Goal: Task Accomplishment & Management: Manage account settings

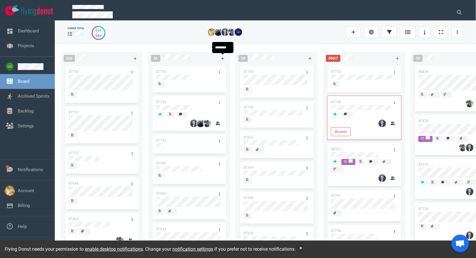
click at [222, 57] on icon at bounding box center [222, 58] width 3 height 3
click at [184, 81] on div at bounding box center [189, 80] width 66 height 1
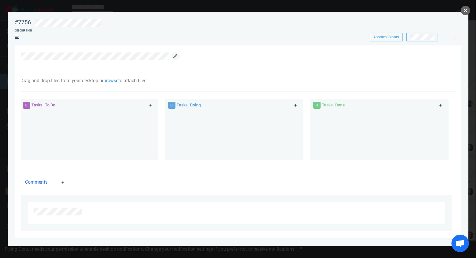
click at [176, 57] on icon at bounding box center [174, 55] width 3 height 3
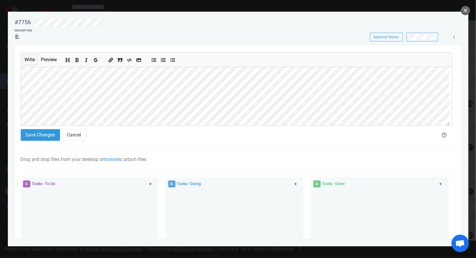
click at [116, 162] on div "Drag and drop files from your desktop or browse to attach files Attach Files Co…" at bounding box center [238, 160] width 435 height 22
click at [118, 159] on link "browse" at bounding box center [111, 159] width 15 height 6
click at [143, 180] on link "Computer" at bounding box center [146, 178] width 56 height 10
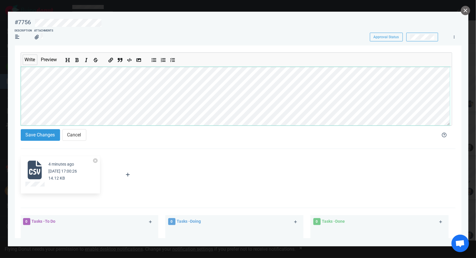
scroll to position [56, 0]
click at [38, 138] on button "Save Changes" at bounding box center [40, 135] width 39 height 12
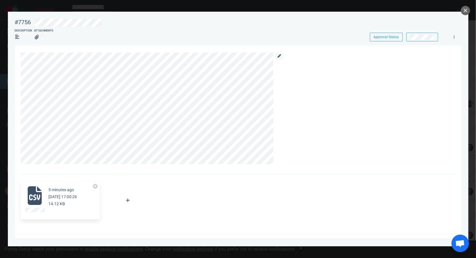
click at [279, 57] on icon at bounding box center [278, 55] width 3 height 3
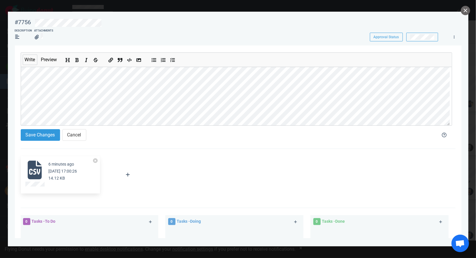
scroll to position [66, 0]
click at [41, 134] on button "Save Changes" at bounding box center [40, 135] width 39 height 12
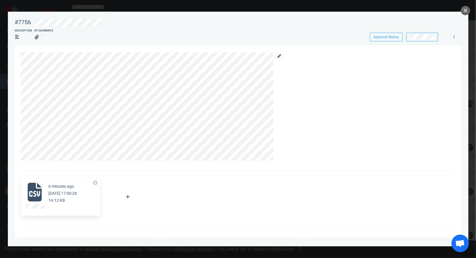
click at [277, 58] on link at bounding box center [279, 55] width 9 height 7
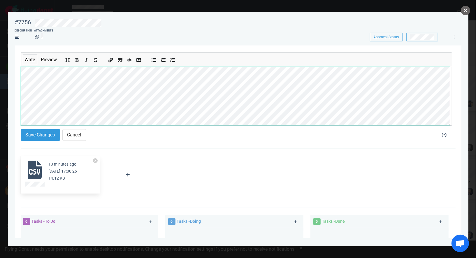
scroll to position [117, 0]
click at [79, 57] on button "Add bold text" at bounding box center [77, 59] width 8 height 6
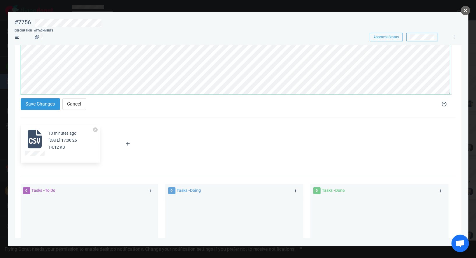
scroll to position [149, 0]
click at [39, 98] on button "Save Changes" at bounding box center [40, 104] width 39 height 12
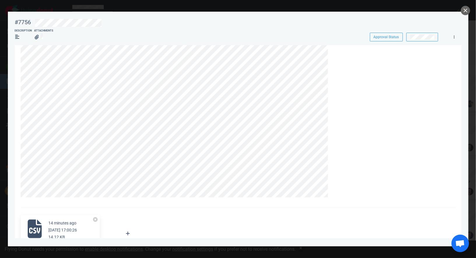
scroll to position [0, 0]
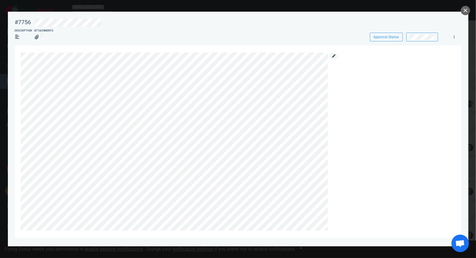
click at [335, 54] on link at bounding box center [333, 55] width 9 height 7
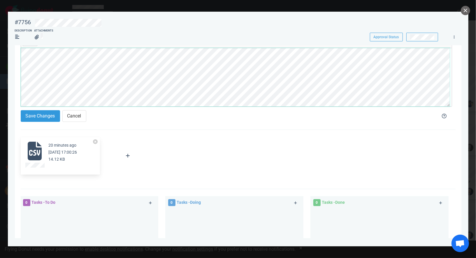
scroll to position [142, 0]
click at [17, 86] on section "Write Preview Save Changes Cancel 23 minutes ago [DATE] 17:00:26 14.12 KB Attac…" at bounding box center [238, 184] width 446 height 315
click at [49, 119] on button "Save Changes" at bounding box center [40, 116] width 39 height 12
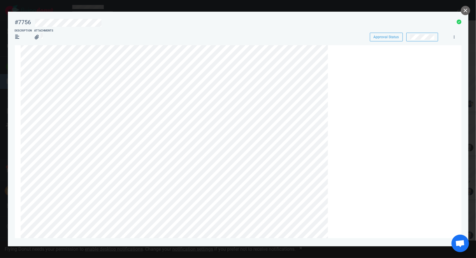
scroll to position [0, 0]
click at [335, 54] on link at bounding box center [333, 55] width 9 height 7
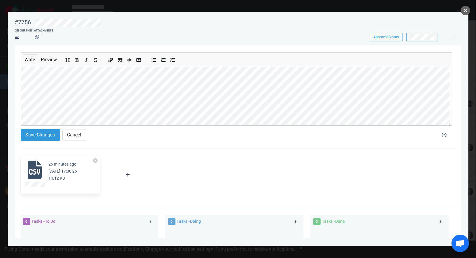
scroll to position [87, 0]
click at [29, 136] on button "Save Changes" at bounding box center [40, 135] width 39 height 12
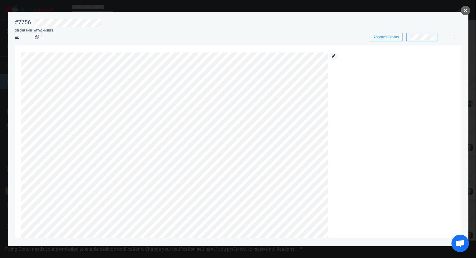
click at [331, 57] on link at bounding box center [333, 55] width 9 height 7
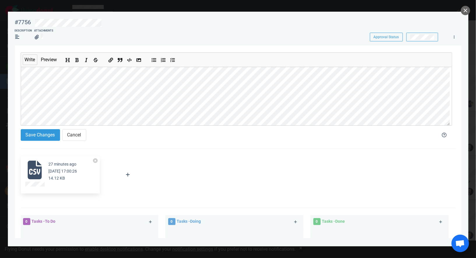
click at [21, 62] on div "Write Preview" at bounding box center [236, 88] width 431 height 73
click at [38, 139] on button "Save Changes" at bounding box center [40, 135] width 39 height 12
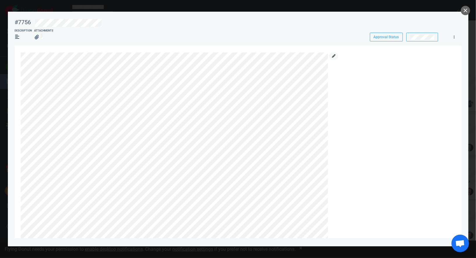
click at [333, 57] on icon at bounding box center [333, 55] width 3 height 3
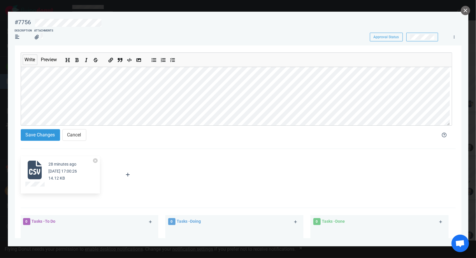
scroll to position [110, 0]
click at [7, 105] on div "#7756 Approval Status Description Attachments Approval Status Write Preview Sav…" at bounding box center [238, 129] width 476 height 258
click at [20, 104] on section "Write Preview Save Changes Cancel 28 minutes ago [DATE] 17:00:26 14.12 KB Attac…" at bounding box center [238, 202] width 446 height 315
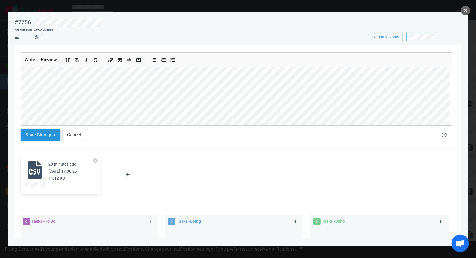
click at [39, 133] on button "Save Changes" at bounding box center [40, 135] width 39 height 12
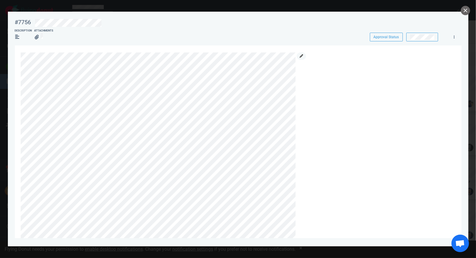
click at [302, 56] on icon at bounding box center [301, 55] width 3 height 3
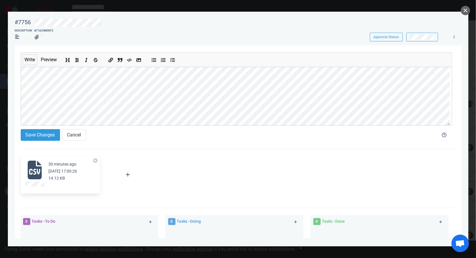
scroll to position [25, 0]
click at [17, 97] on section "Write Preview Save Changes Cancel 30 minutes ago [DATE] 17:00:26 14.12 KB Attac…" at bounding box center [238, 202] width 446 height 315
click at [42, 134] on button "Save Changes" at bounding box center [40, 135] width 39 height 12
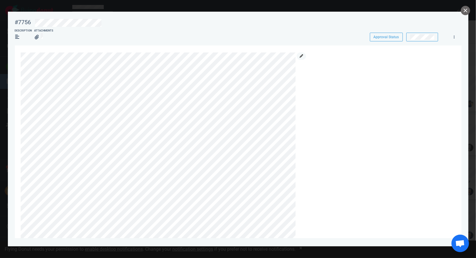
click at [302, 58] on link at bounding box center [301, 55] width 9 height 7
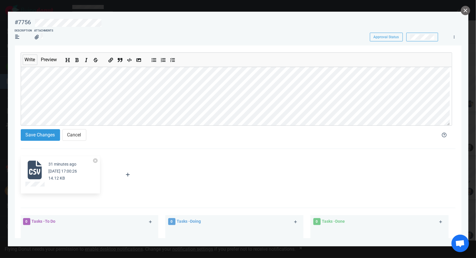
scroll to position [65, 0]
click at [34, 130] on button "Save Changes" at bounding box center [40, 135] width 39 height 12
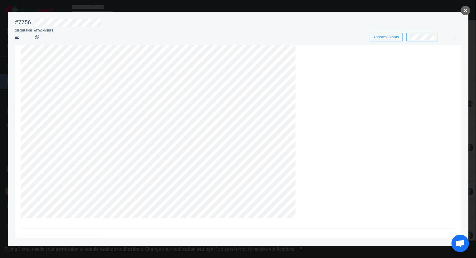
scroll to position [0, 0]
click at [301, 56] on icon at bounding box center [301, 55] width 3 height 3
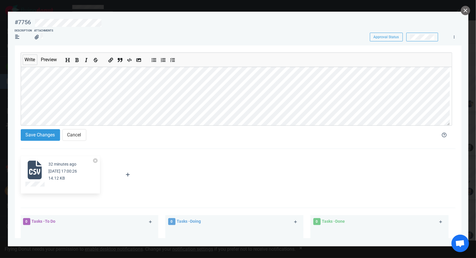
scroll to position [152, 0]
click at [50, 132] on button "Save Changes" at bounding box center [40, 135] width 39 height 12
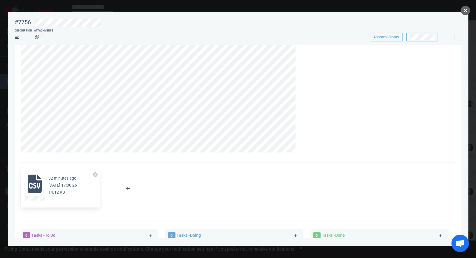
scroll to position [0, 0]
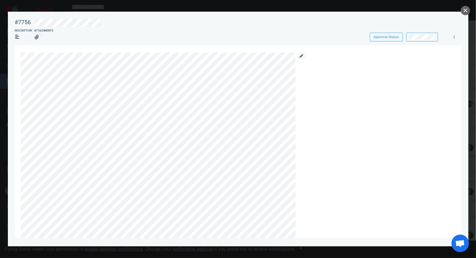
click at [298, 58] on link at bounding box center [301, 55] width 9 height 7
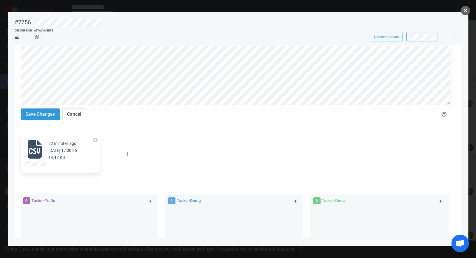
scroll to position [178, 0]
click at [33, 109] on button "Save Changes" at bounding box center [40, 114] width 39 height 12
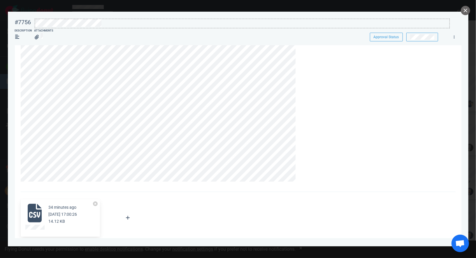
scroll to position [0, 0]
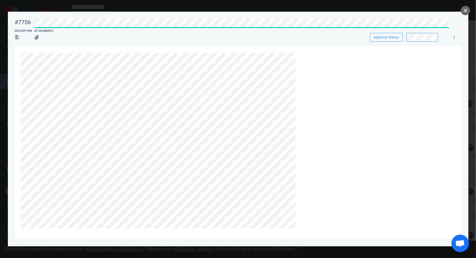
click at [129, 26] on div "#7756 Approval Status Description Attachments Approval Status" at bounding box center [238, 28] width 446 height 26
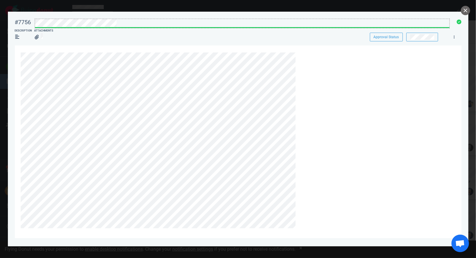
click at [127, 24] on div at bounding box center [242, 23] width 414 height 8
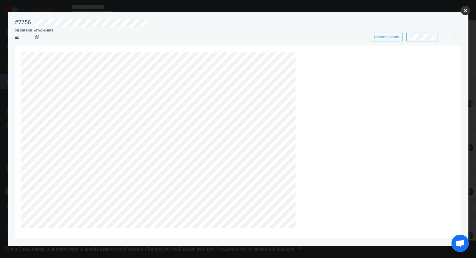
click at [469, 11] on button "close" at bounding box center [465, 10] width 9 height 9
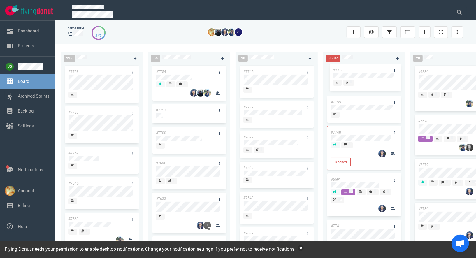
drag, startPoint x: 176, startPoint y: 72, endPoint x: 353, endPoint y: 71, distance: 177.2
click at [353, 71] on div "225 #7758 #7757 #7752 #7646 #7563 #1948 #1674 #1617 #1660 #362 #4673 56 #7756 #…" at bounding box center [265, 151] width 421 height 214
click at [394, 71] on icon at bounding box center [394, 72] width 1 height 3
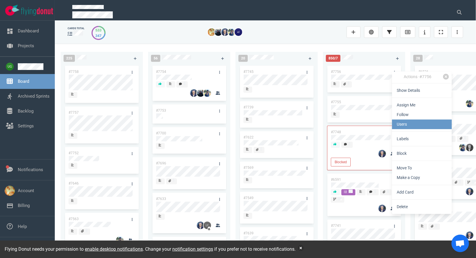
click at [426, 122] on link "Users" at bounding box center [422, 124] width 60 height 10
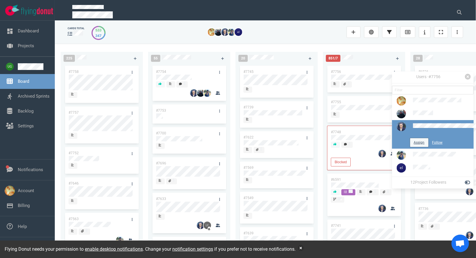
click at [421, 145] on button "Assign" at bounding box center [419, 142] width 18 height 9
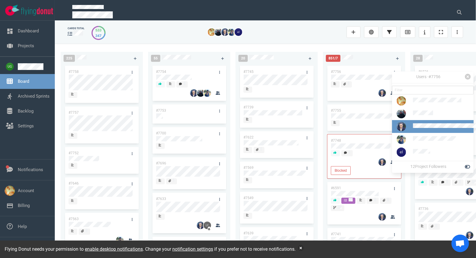
click at [360, 57] on div "851/7" at bounding box center [357, 58] width 71 height 14
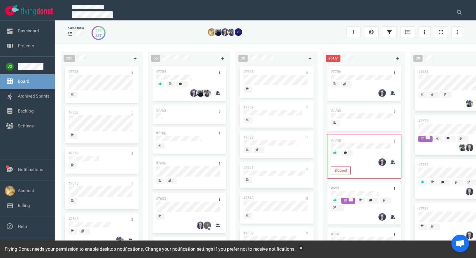
click at [361, 70] on div "#7756" at bounding box center [358, 72] width 62 height 12
